Goal: Navigation & Orientation: Find specific page/section

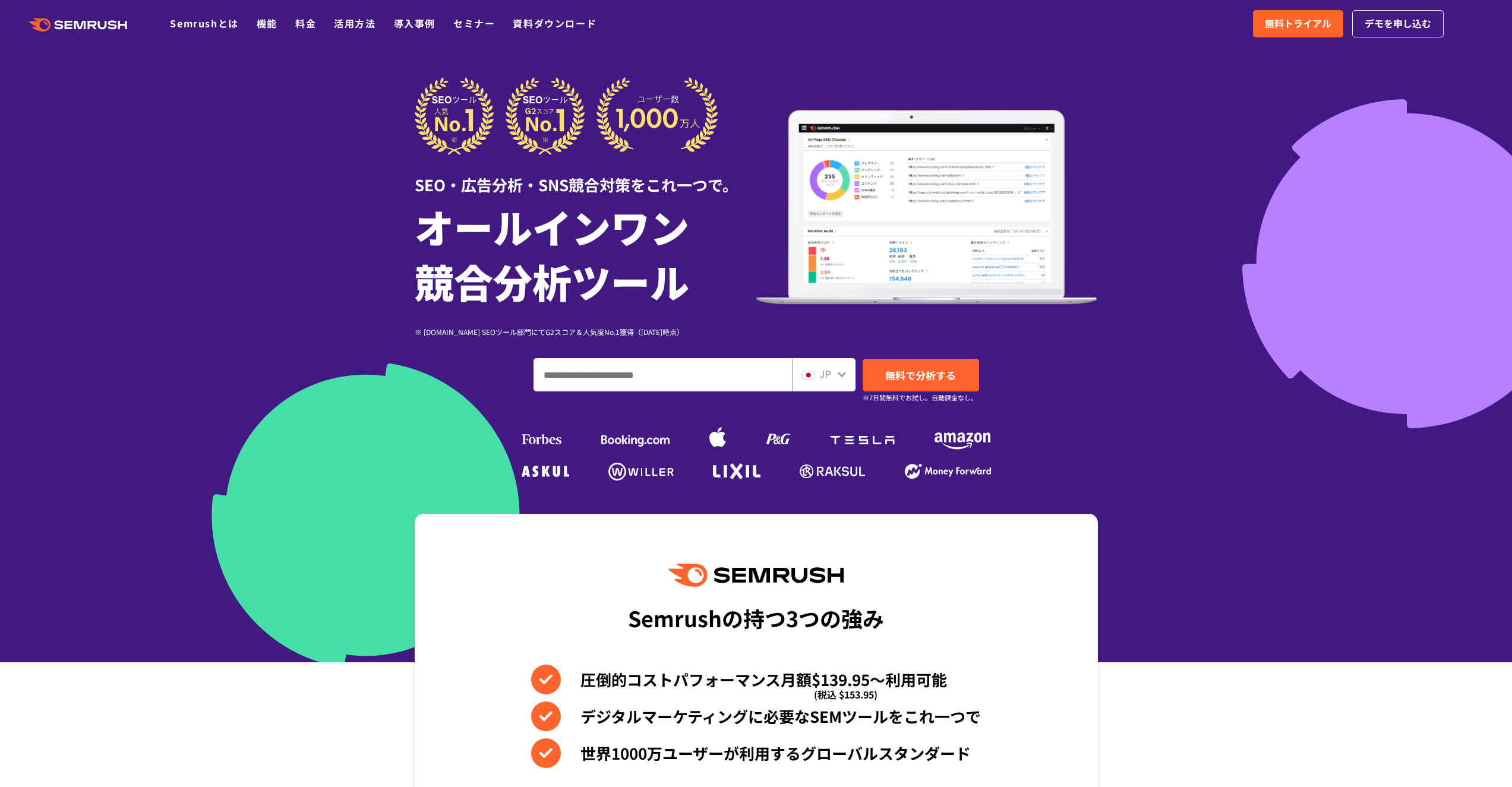
click at [830, 379] on span "JP" at bounding box center [826, 373] width 11 height 14
click at [845, 375] on icon at bounding box center [842, 375] width 10 height 10
click at [841, 376] on icon at bounding box center [842, 375] width 8 height 6
click at [830, 378] on div "JP" at bounding box center [821, 374] width 38 height 15
click at [830, 378] on span "JP" at bounding box center [826, 373] width 11 height 14
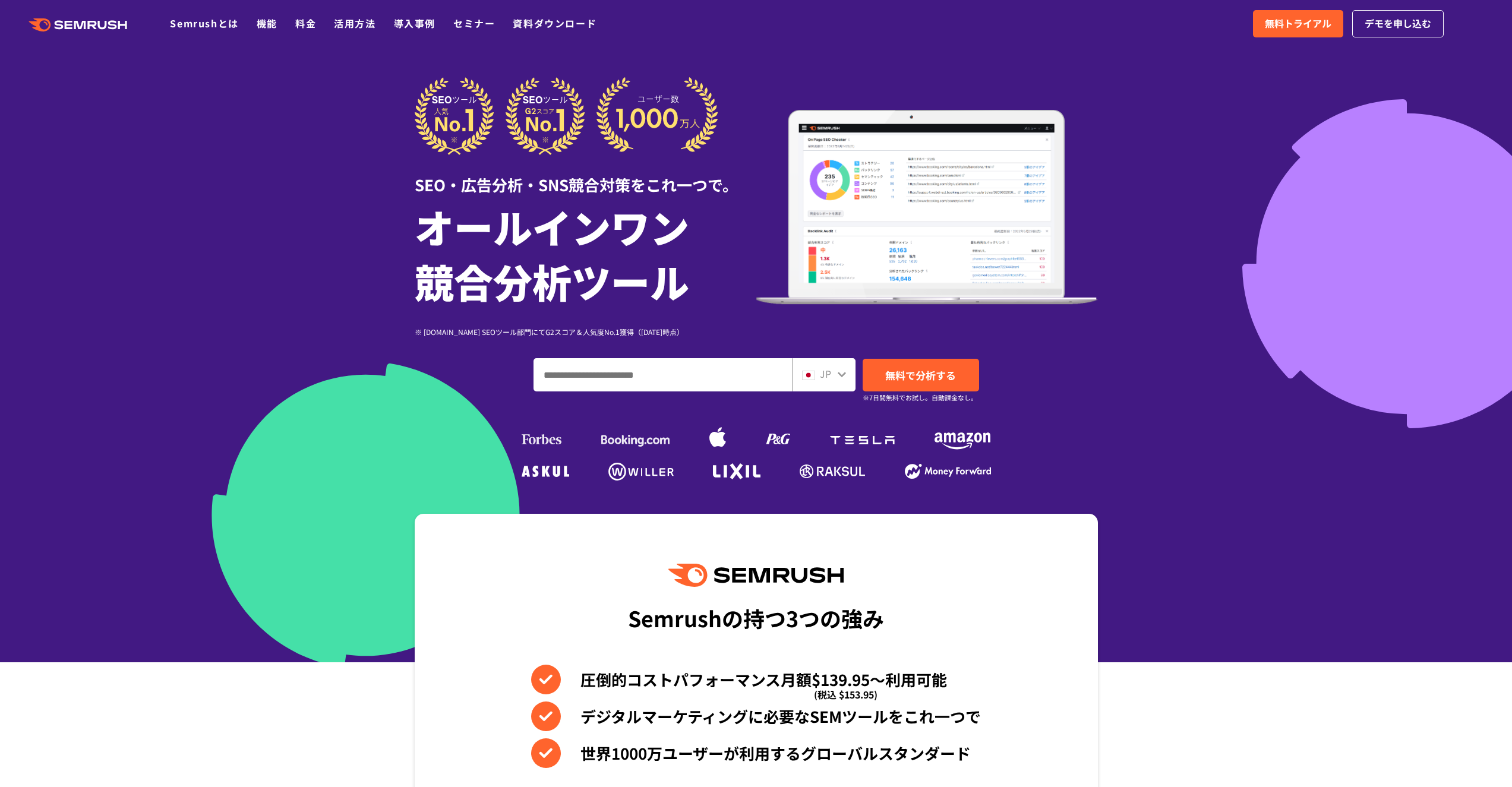
click at [830, 378] on span "JP" at bounding box center [826, 373] width 11 height 14
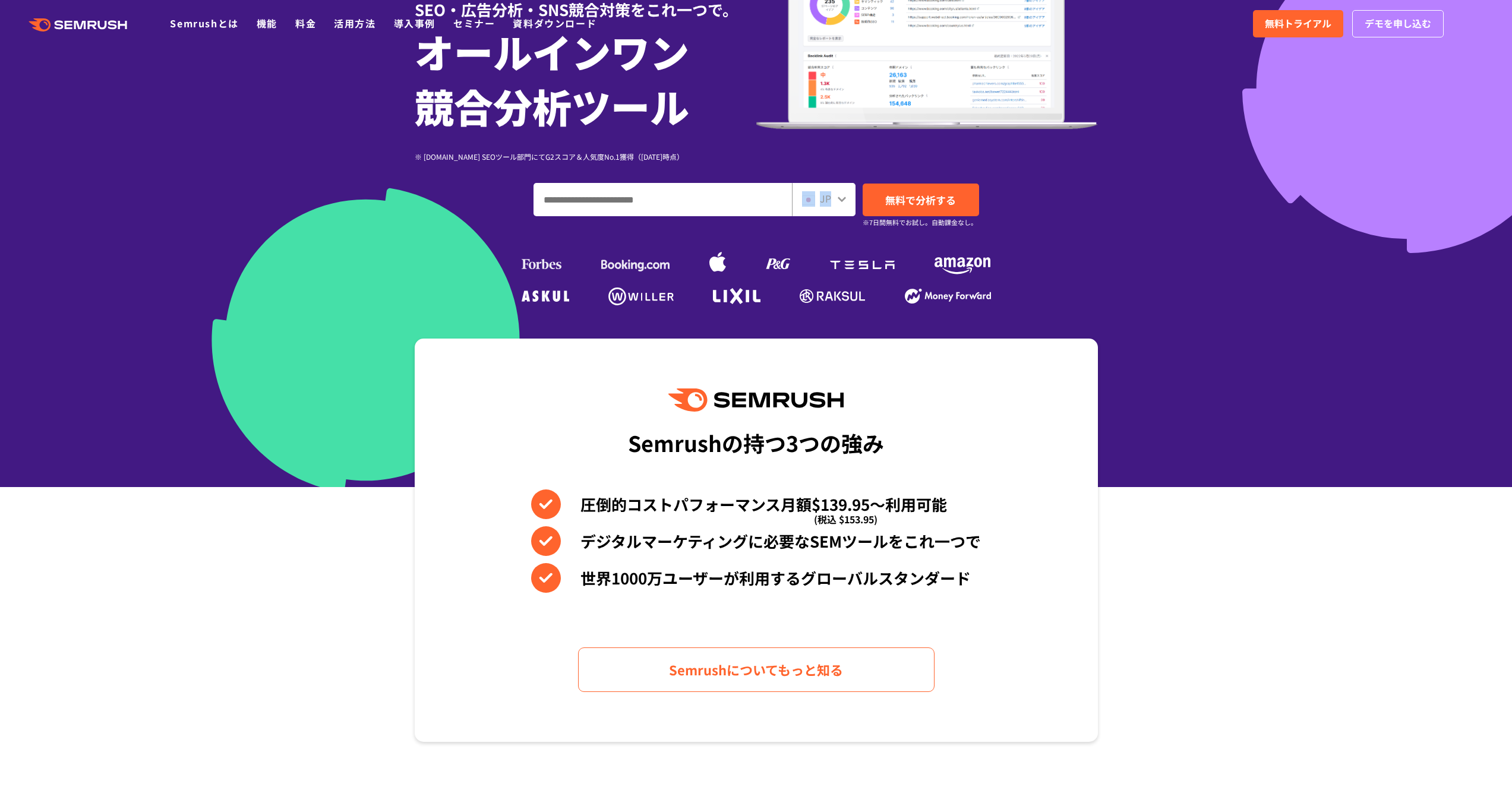
scroll to position [297, 0]
